Goal: Task Accomplishment & Management: Use online tool/utility

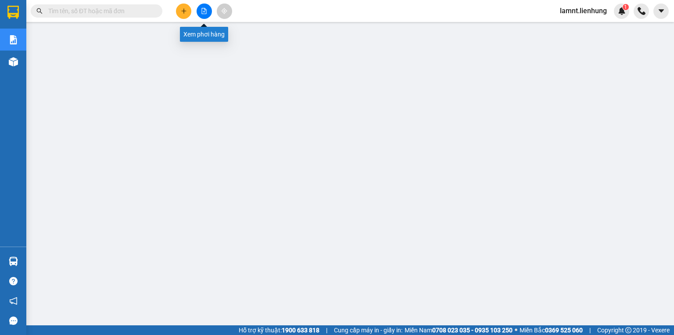
click at [198, 12] on button at bounding box center [204, 11] width 15 height 15
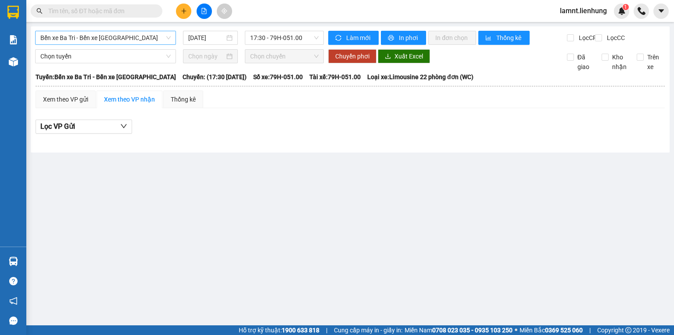
click at [98, 40] on span "Bến xe Ba Tri - Bến xe [GEOGRAPHIC_DATA]" at bounding box center [105, 37] width 130 height 13
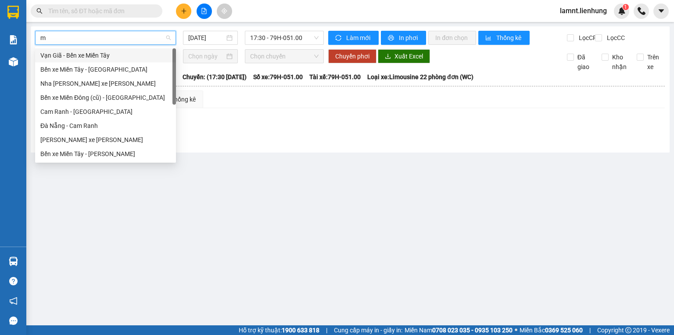
type input "mi"
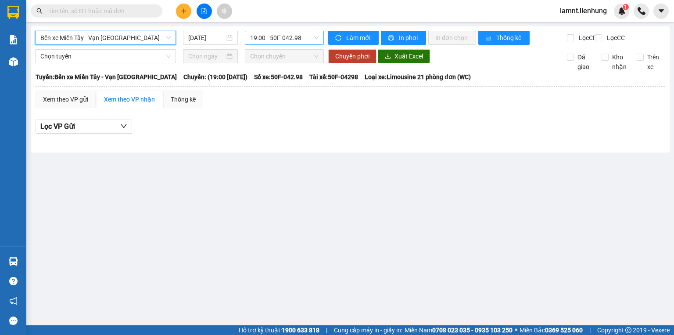
click at [272, 37] on span "19:00 - 50F-042.98" at bounding box center [284, 37] width 69 height 13
click at [205, 36] on input "14/10/2025" at bounding box center [206, 38] width 36 height 10
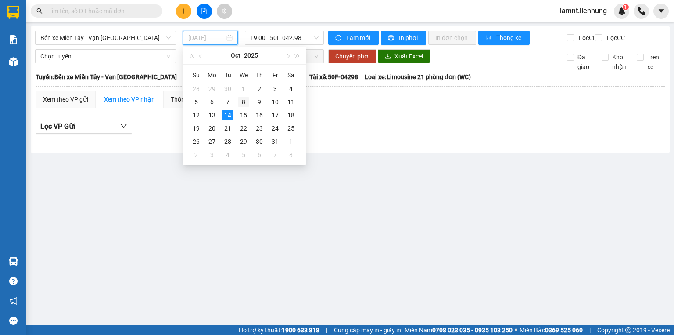
click at [241, 100] on div "8" at bounding box center [243, 102] width 11 height 11
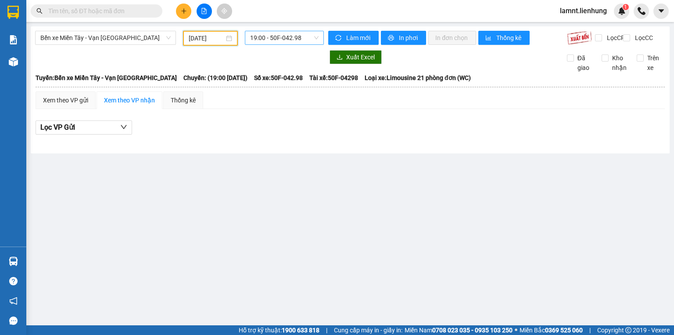
click at [292, 38] on span "19:00 - 50F-042.98" at bounding box center [284, 37] width 69 height 13
click at [288, 88] on div "20:00 - 79H-052.09" at bounding box center [284, 84] width 68 height 10
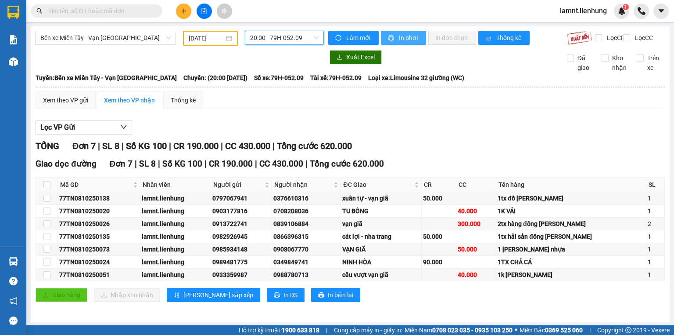
click at [393, 35] on button "In phơi" at bounding box center [403, 38] width 45 height 14
click at [205, 39] on input "08/10/2025" at bounding box center [206, 38] width 35 height 10
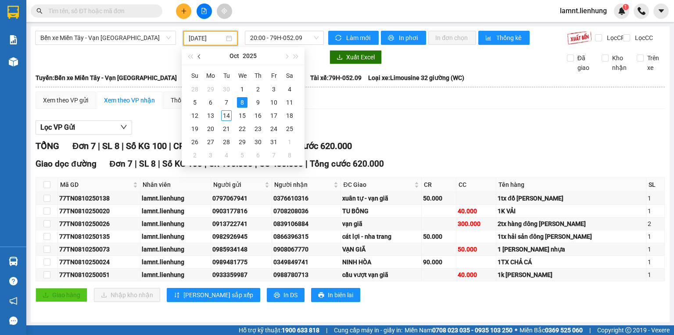
click at [198, 57] on span "button" at bounding box center [200, 56] width 4 height 4
click at [277, 126] on div "26" at bounding box center [274, 128] width 11 height 11
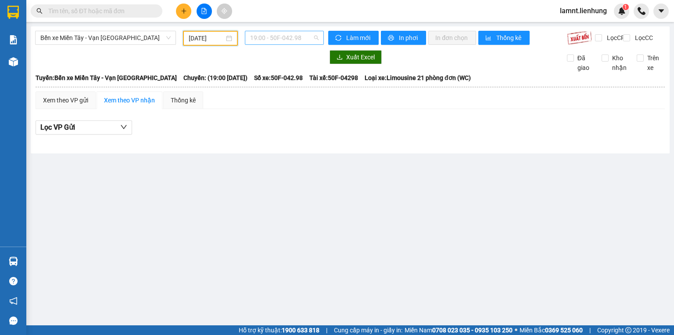
click at [293, 43] on span "19:00 - 50F-042.98" at bounding box center [284, 37] width 69 height 13
click at [293, 83] on div "20:00 - 79H-052.09" at bounding box center [284, 84] width 68 height 10
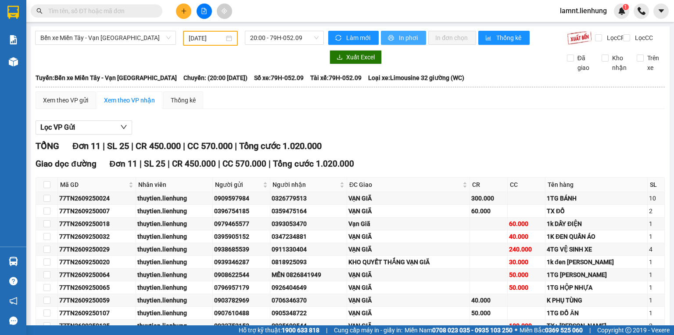
click at [381, 42] on button "In phơi" at bounding box center [403, 38] width 45 height 14
click at [214, 36] on input "26/09/2025" at bounding box center [206, 38] width 35 height 10
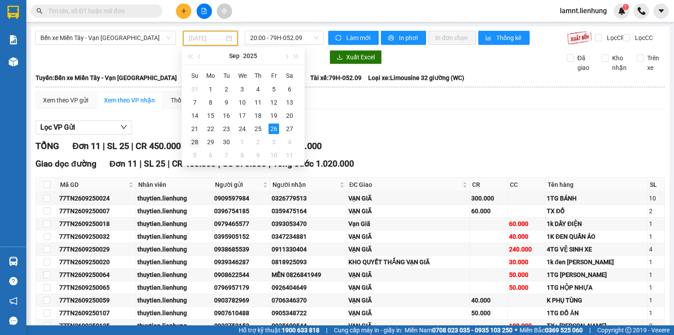
click at [197, 142] on div "28" at bounding box center [195, 142] width 11 height 11
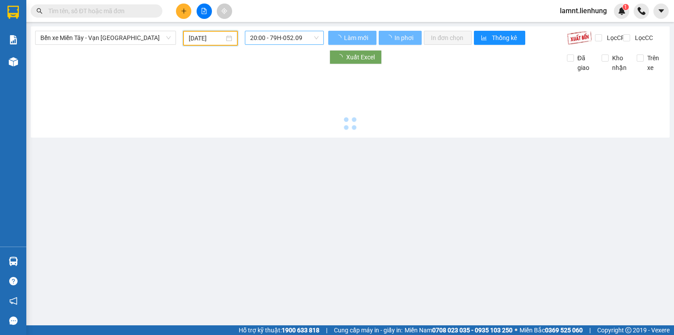
type input "28/09/2025"
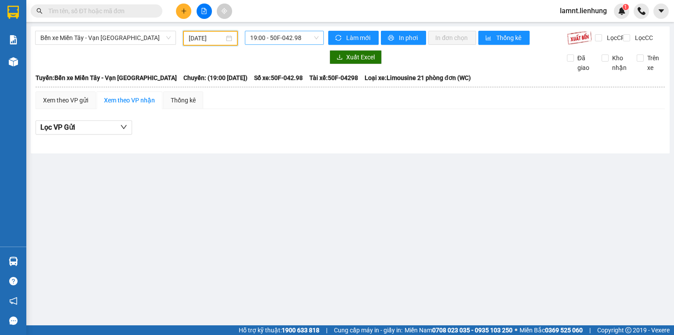
click at [308, 40] on span "19:00 - 50F-042.98" at bounding box center [284, 37] width 69 height 13
click at [302, 83] on div "20:00 - 79H-052.09" at bounding box center [284, 84] width 68 height 10
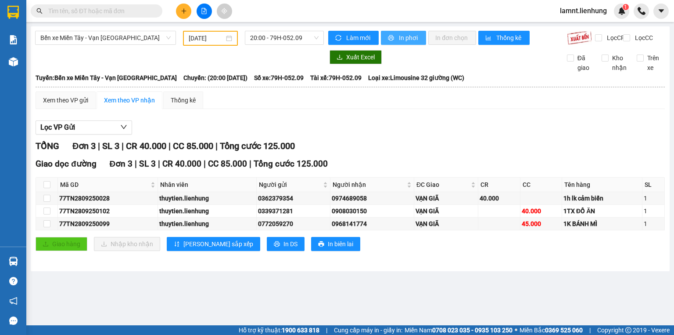
click at [407, 33] on span "In phơi" at bounding box center [409, 38] width 20 height 10
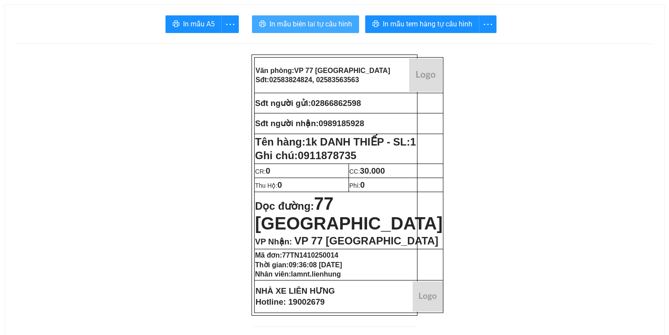
click at [295, 31] on button "In mẫu biên lai tự cấu hình" at bounding box center [305, 24] width 107 height 18
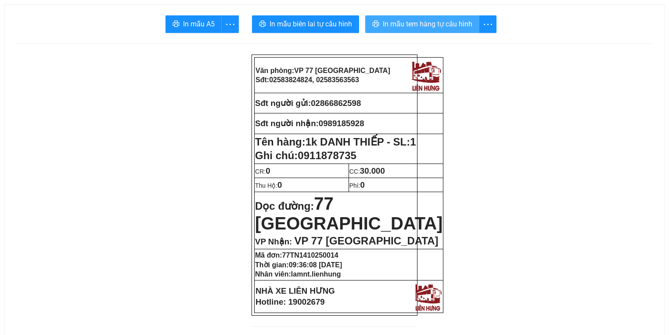
click at [370, 21] on button "In mẫu tem hàng tự cấu hình" at bounding box center [422, 24] width 114 height 18
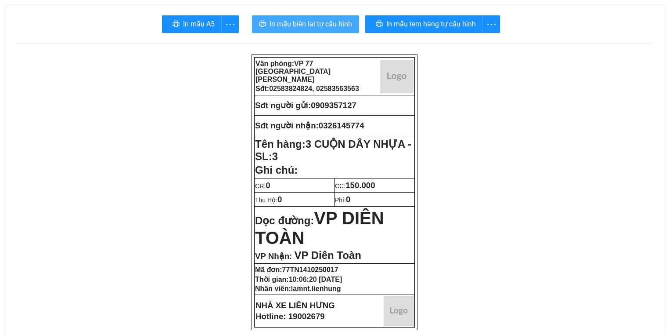
click at [298, 22] on span "In mẫu biên lai tự cấu hình" at bounding box center [311, 23] width 83 height 11
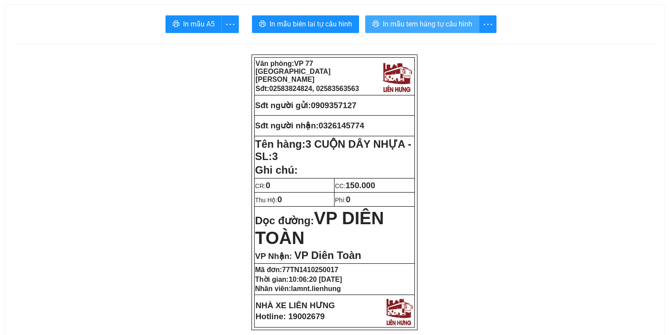
click at [402, 23] on span "In mẫu tem hàng tự cấu hình" at bounding box center [428, 23] width 90 height 11
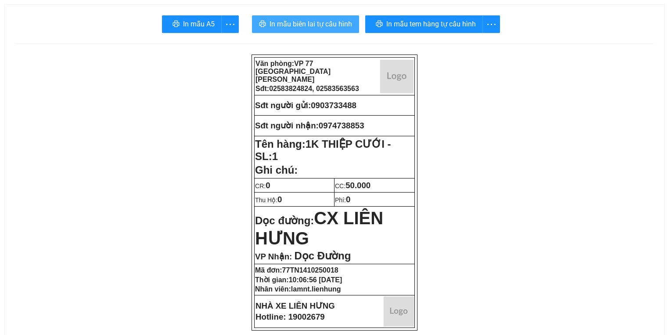
drag, startPoint x: 0, startPoint y: 0, endPoint x: 299, endPoint y: 25, distance: 299.6
click at [299, 25] on span "In mẫu biên lai tự cấu hình" at bounding box center [311, 23] width 83 height 11
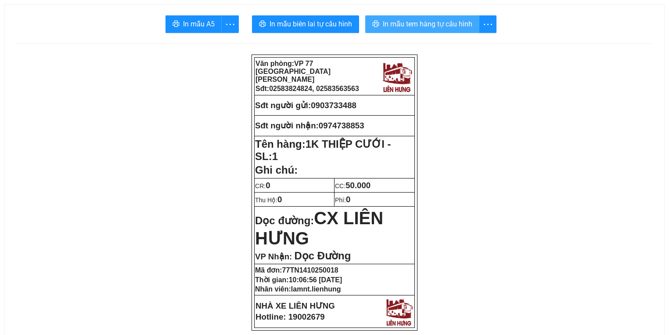
click at [394, 16] on button "In mẫu tem hàng tự cấu hình" at bounding box center [422, 24] width 114 height 18
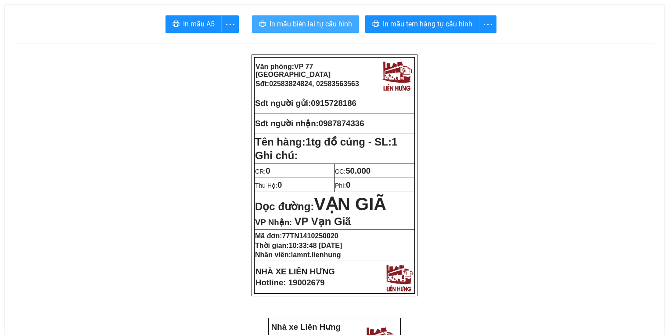
click at [327, 31] on button "In mẫu biên lai tự cấu hình" at bounding box center [305, 24] width 107 height 18
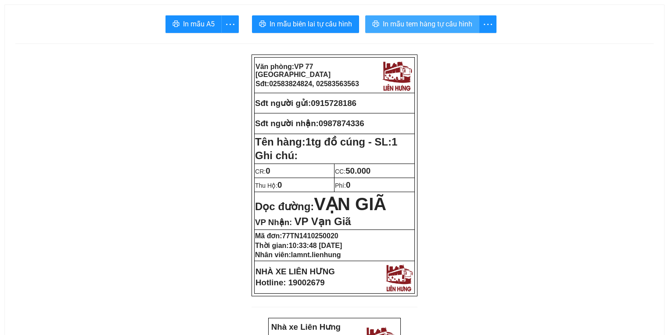
click at [415, 21] on span "In mẫu tem hàng tự cấu hình" at bounding box center [428, 23] width 90 height 11
